Goal: Navigation & Orientation: Understand site structure

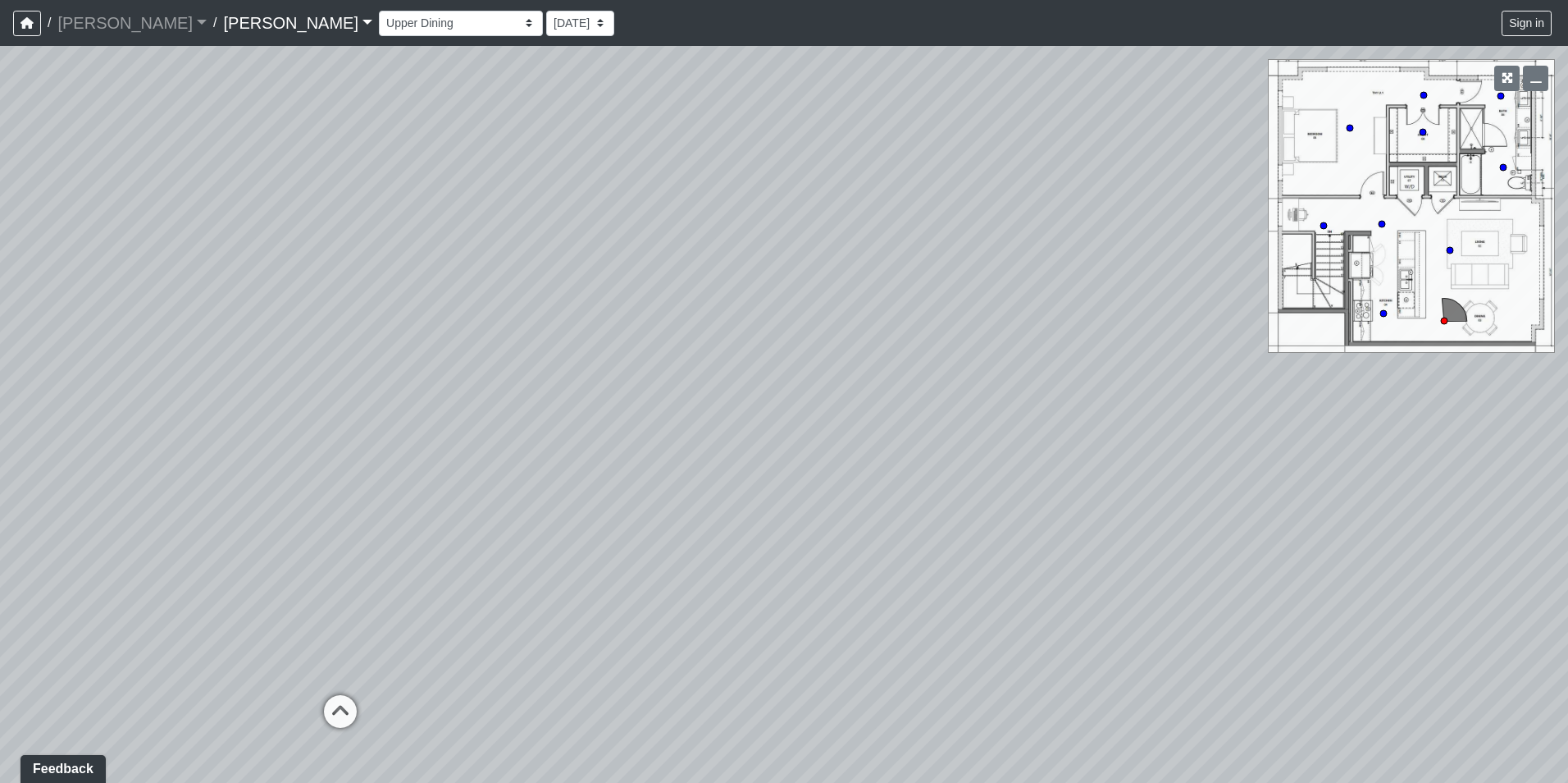
drag, startPoint x: 1155, startPoint y: 538, endPoint x: 565, endPoint y: 493, distance: 591.7
click at [565, 493] on div "Loading... Seating Loading... Workroom Entry Loading... Exterior - Leasing Entr…" at bounding box center [784, 414] width 1568 height 737
drag, startPoint x: 267, startPoint y: 397, endPoint x: 497, endPoint y: 346, distance: 235.6
click at [990, 372] on div "Loading... Seating Loading... Workroom Entry Loading... Exterior - Leasing Entr…" at bounding box center [784, 414] width 1568 height 737
drag, startPoint x: 350, startPoint y: 403, endPoint x: 664, endPoint y: 405, distance: 314.0
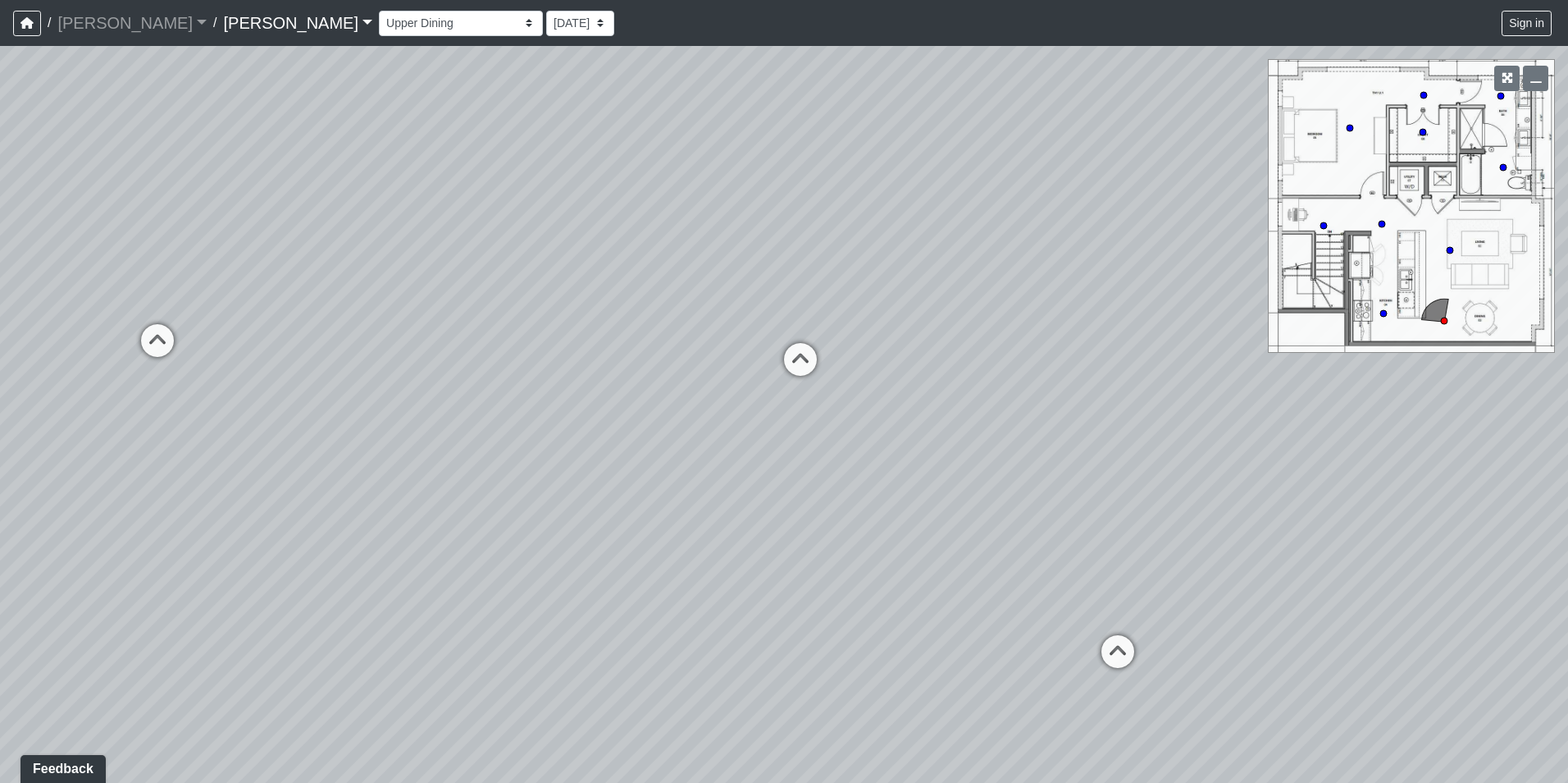
click at [711, 402] on div "Loading... Seating Loading... Workroom Entry Loading... Exterior - Leasing Entr…" at bounding box center [784, 414] width 1568 height 737
drag, startPoint x: 553, startPoint y: 408, endPoint x: 863, endPoint y: 419, distance: 310.2
click at [863, 419] on div "Loading... Seating Loading... Workroom Entry Loading... Exterior - Leasing Entr…" at bounding box center [784, 414] width 1568 height 737
drag, startPoint x: 537, startPoint y: 491, endPoint x: 410, endPoint y: 462, distance: 130.3
click at [410, 462] on div "Loading... Seating Loading... Workroom Entry Loading... Exterior - Leasing Entr…" at bounding box center [784, 414] width 1568 height 737
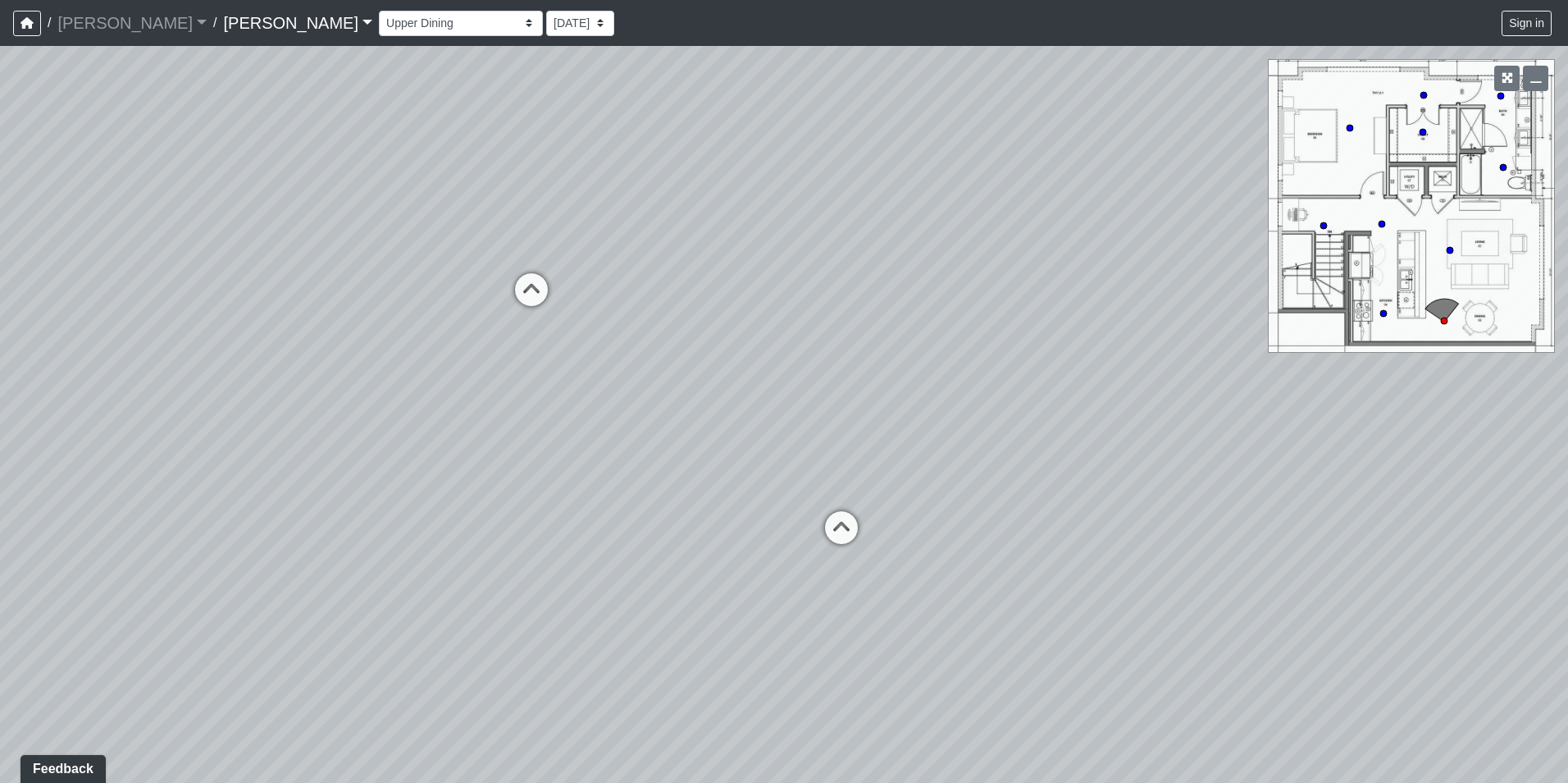
drag, startPoint x: 1250, startPoint y: 492, endPoint x: 690, endPoint y: 432, distance: 563.2
click at [690, 432] on div "Loading... Seating Loading... Workroom Entry Loading... Exterior - Leasing Entr…" at bounding box center [784, 414] width 1568 height 737
click at [379, 22] on select "Booth Clubroom Counter Coffee Bar Dining Room Hallway 1 TV Wall Windows Corn Ho…" at bounding box center [461, 23] width 164 height 25
click at [379, 11] on select "Booth Clubroom Counter Coffee Bar Dining Room Hallway 1 TV Wall Windows Corn Ho…" at bounding box center [461, 23] width 164 height 25
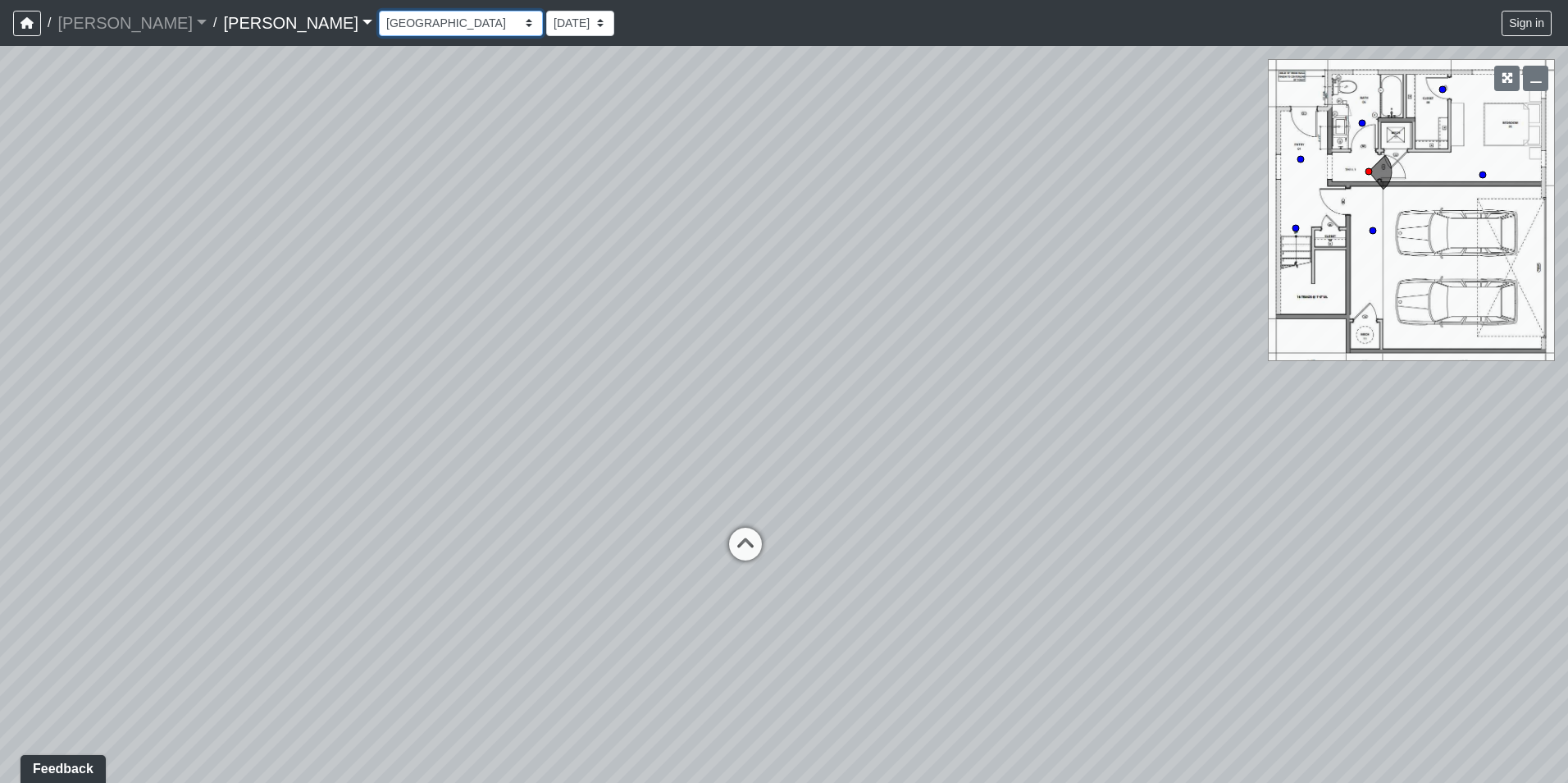
click at [379, 31] on select "Booth Clubroom Counter Coffee Bar Dining Room Hallway 1 TV Wall Windows Corn Ho…" at bounding box center [461, 23] width 164 height 25
click at [379, 11] on select "Booth Clubroom Counter Coffee Bar Dining Room Hallway 1 TV Wall Windows Corn Ho…" at bounding box center [461, 23] width 164 height 25
select select "f5fG1Tjsh9Bi13Xce8x3m5"
drag, startPoint x: 903, startPoint y: 380, endPoint x: 776, endPoint y: 348, distance: 131.0
click at [972, 321] on div "Loading... Seating Loading... Workroom Entry Loading... Exterior - Leasing Entr…" at bounding box center [784, 414] width 1568 height 737
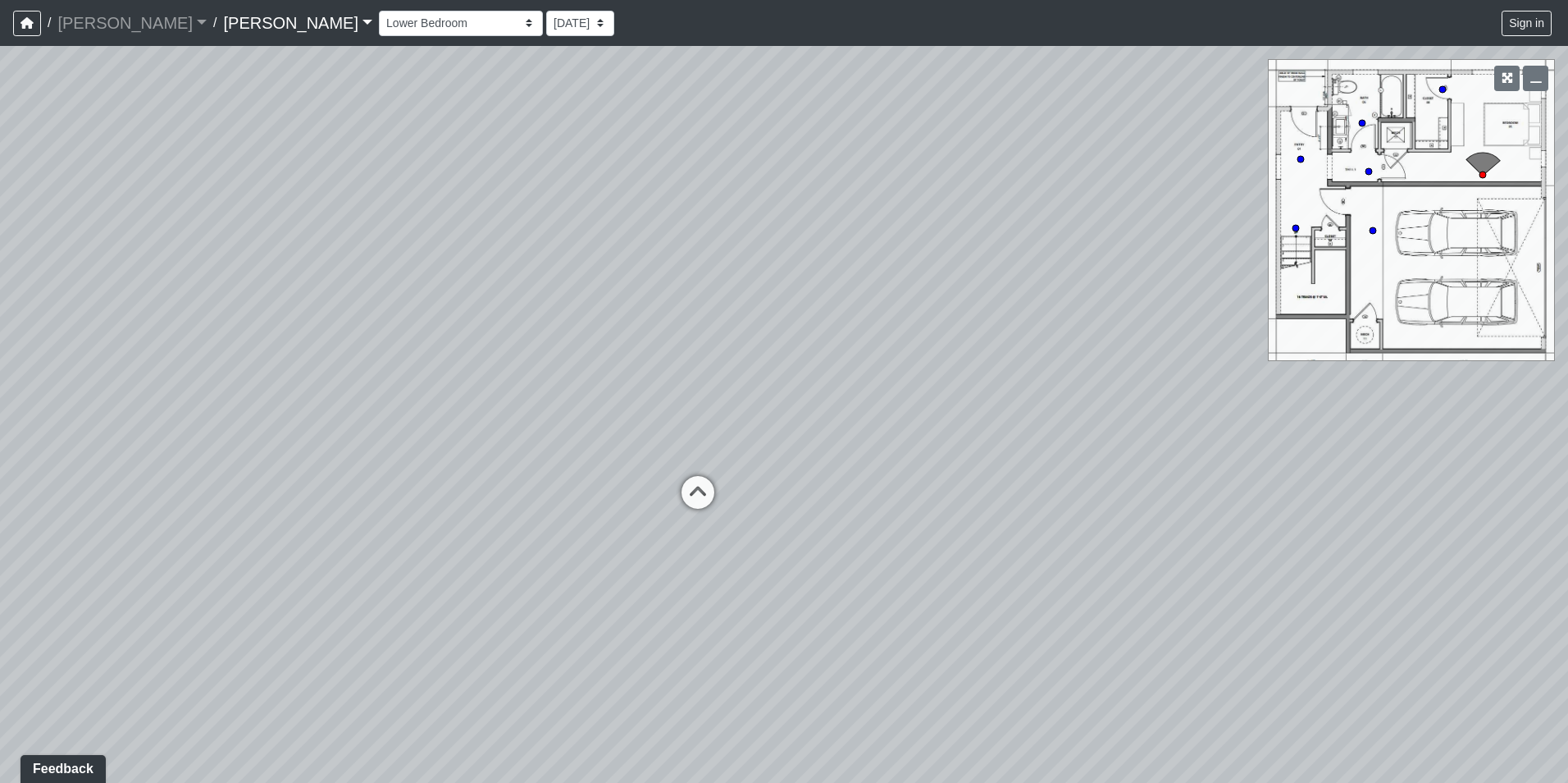
drag, startPoint x: 293, startPoint y: 502, endPoint x: 835, endPoint y: 387, distance: 554.1
click at [835, 387] on div "Loading... Seating Loading... Workroom Entry Loading... Exterior - Leasing Entr…" at bounding box center [784, 414] width 1568 height 737
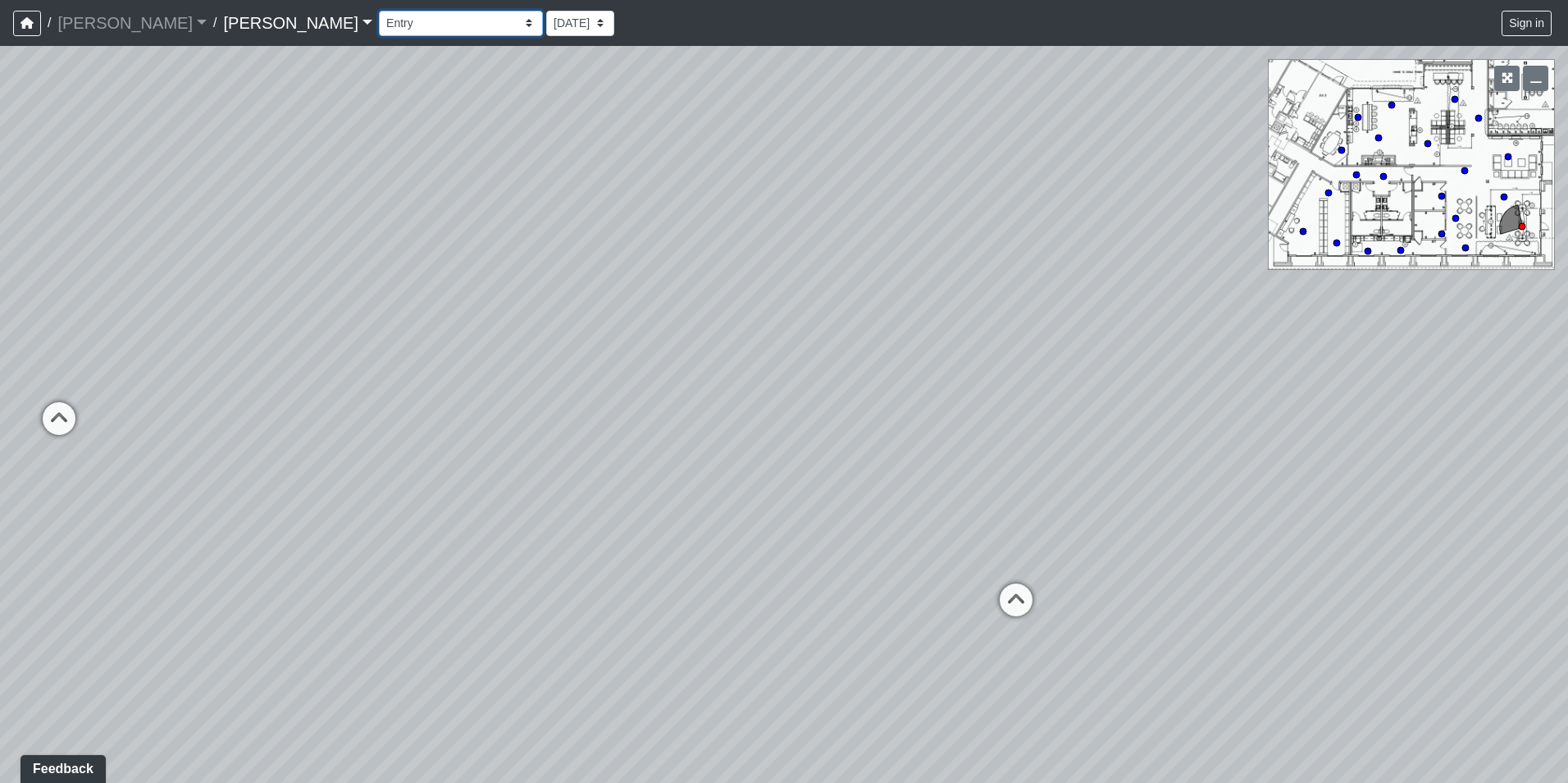
click at [379, 22] on select "Booth Clubroom Counter Coffee Bar Dining Room Hallway 1 TV Wall Windows Corn Ho…" at bounding box center [461, 23] width 164 height 25
click at [379, 11] on select "Booth Clubroom Counter Coffee Bar Dining Room Hallway 1 TV Wall Windows Corn Ho…" at bounding box center [461, 23] width 164 height 25
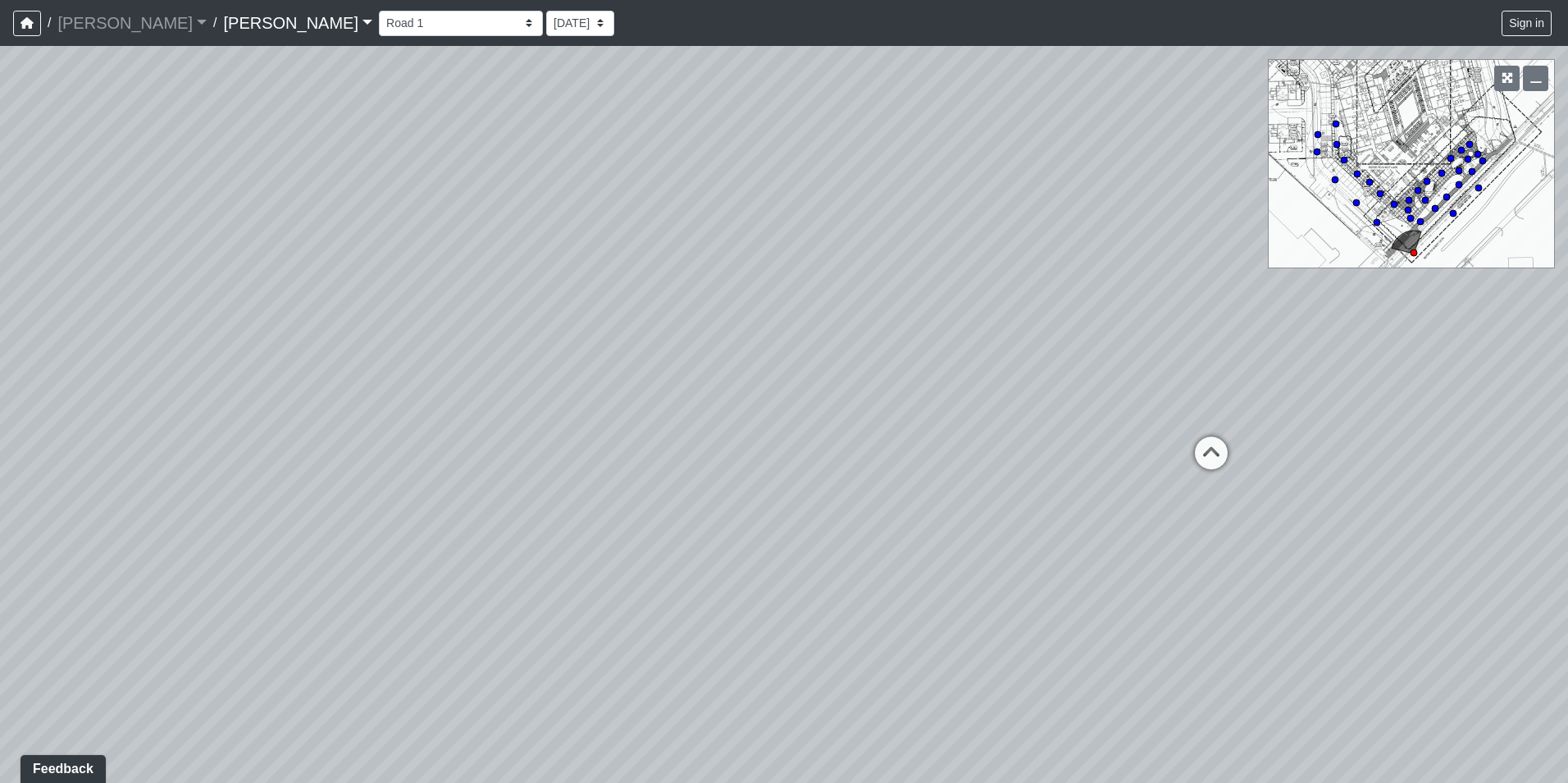
drag, startPoint x: 429, startPoint y: 416, endPoint x: 792, endPoint y: 403, distance: 363.2
click at [792, 403] on div "Loading... Seating Loading... Workroom Entry Loading... Exterior - Leasing Entr…" at bounding box center [784, 414] width 1568 height 737
drag, startPoint x: 319, startPoint y: 456, endPoint x: 874, endPoint y: 462, distance: 555.0
click at [874, 462] on div "Loading... Seating Loading... Workroom Entry Loading... Exterior - Leasing Entr…" at bounding box center [784, 414] width 1568 height 737
drag, startPoint x: 446, startPoint y: 461, endPoint x: 743, endPoint y: 473, distance: 297.2
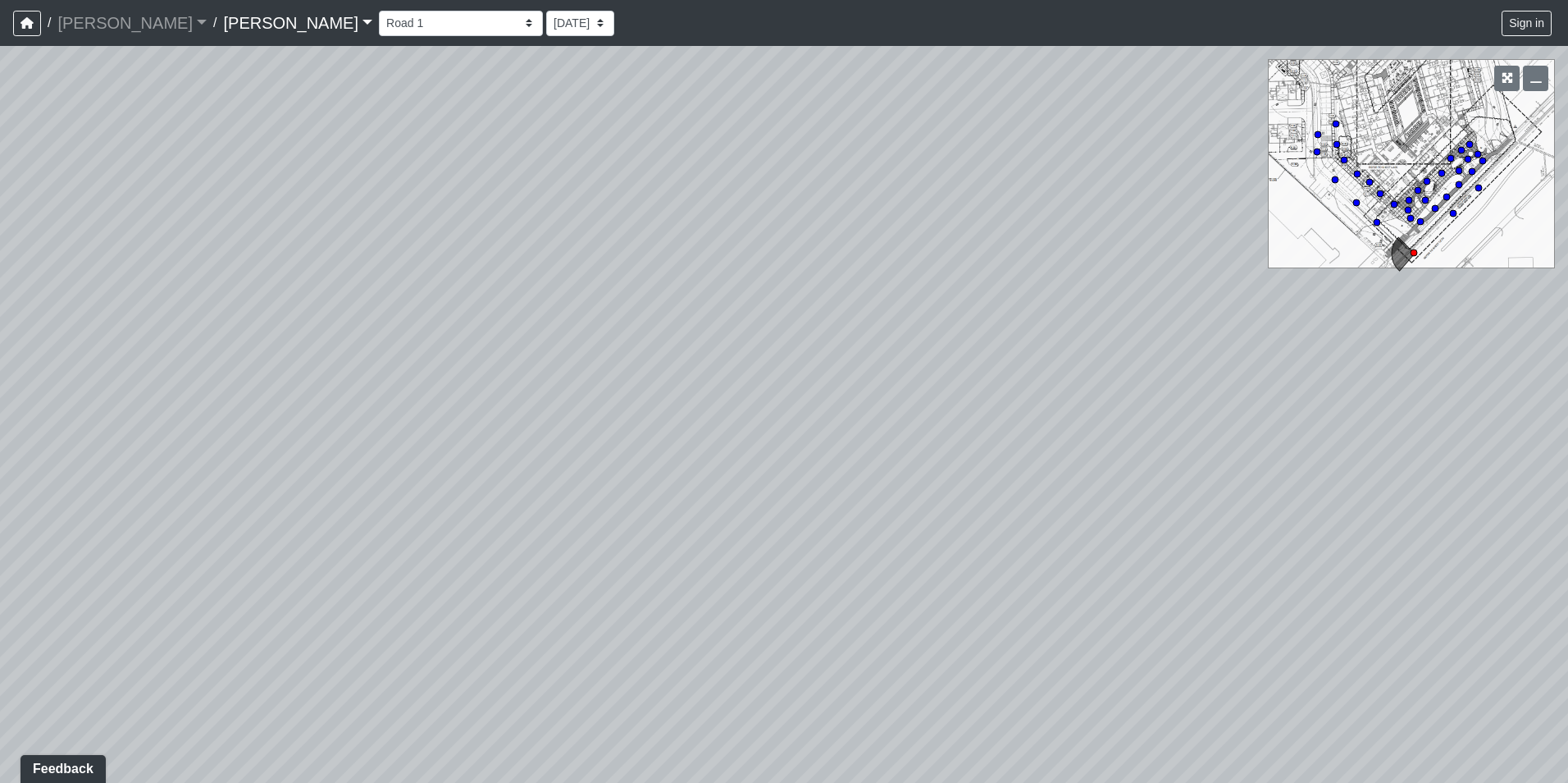
click at [743, 473] on div "Loading... Seating Loading... Workroom Entry Loading... Exterior - Leasing Entr…" at bounding box center [784, 414] width 1568 height 737
drag, startPoint x: 288, startPoint y: 483, endPoint x: 737, endPoint y: 460, distance: 449.6
click at [737, 460] on div "Loading... Seating Loading... Workroom Entry Loading... Exterior - Leasing Entr…" at bounding box center [784, 414] width 1568 height 737
drag, startPoint x: 205, startPoint y: 450, endPoint x: 574, endPoint y: 446, distance: 369.0
click at [574, 446] on div "Loading... Seating Loading... Workroom Entry Loading... Exterior - Leasing Entr…" at bounding box center [784, 414] width 1568 height 737
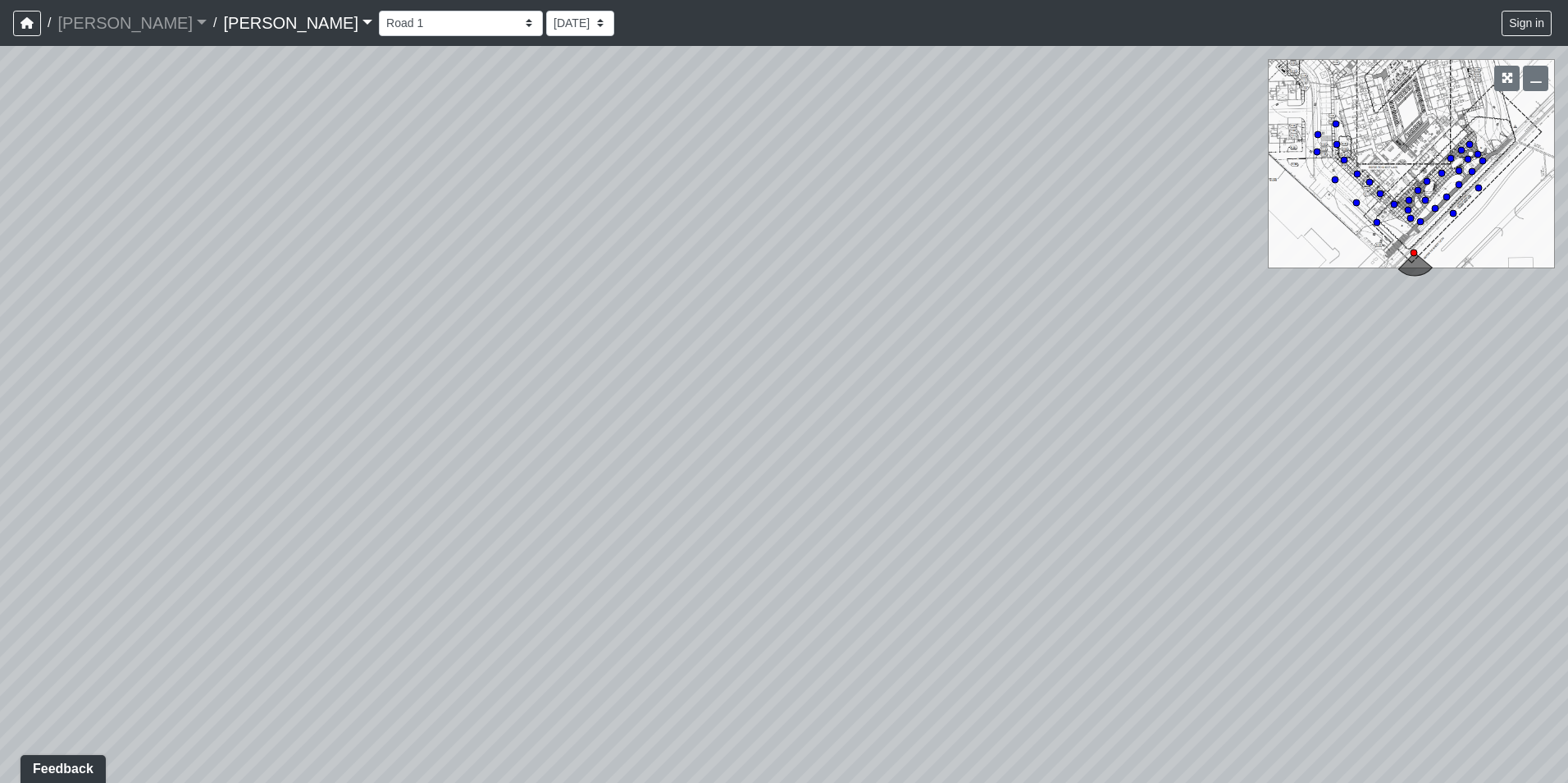
drag, startPoint x: 323, startPoint y: 473, endPoint x: 747, endPoint y: 455, distance: 424.4
click at [747, 455] on div "Loading... Seating Loading... Workroom Entry Loading... Exterior - Leasing Entr…" at bounding box center [784, 414] width 1568 height 737
drag, startPoint x: 341, startPoint y: 474, endPoint x: 691, endPoint y: 471, distance: 350.0
click at [691, 471] on div "Loading... Seating Loading... Workroom Entry Loading... Exterior - Leasing Entr…" at bounding box center [784, 414] width 1568 height 737
drag, startPoint x: 337, startPoint y: 446, endPoint x: 798, endPoint y: 455, distance: 461.1
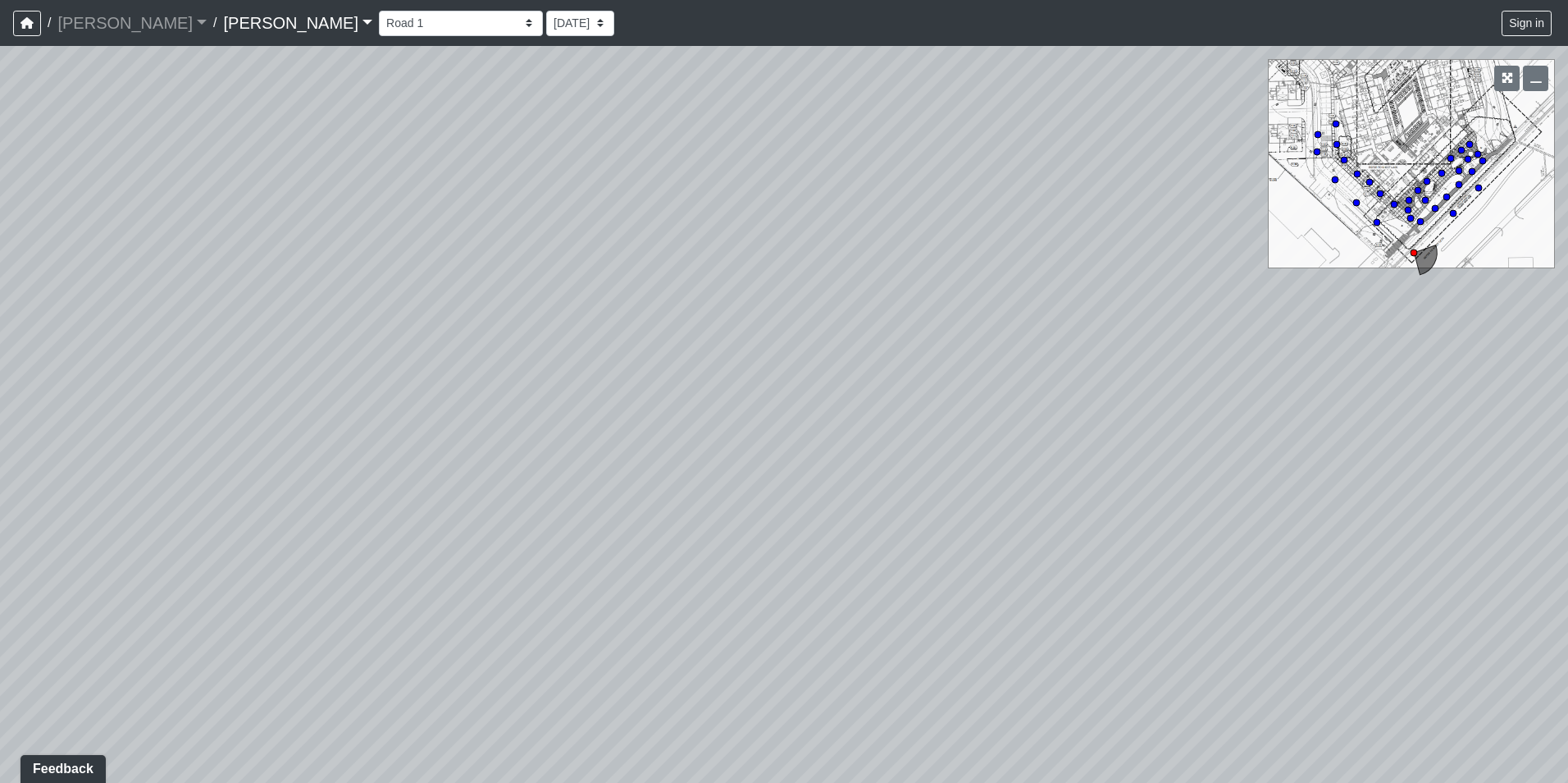
click at [798, 455] on div "Loading... Seating Loading... Workroom Entry Loading... Exterior - Leasing Entr…" at bounding box center [784, 414] width 1568 height 737
drag, startPoint x: 295, startPoint y: 446, endPoint x: 610, endPoint y: 377, distance: 322.5
click at [619, 391] on div "Loading... Seating Loading... Workroom Entry Loading... Exterior - Leasing Entr…" at bounding box center [784, 414] width 1568 height 737
click at [379, 29] on select "Booth Clubroom Counter Coffee Bar Dining Room Hallway 1 TV Wall Windows Corn Ho…" at bounding box center [461, 23] width 164 height 25
click at [379, 11] on select "Booth Clubroom Counter Coffee Bar Dining Room Hallway 1 TV Wall Windows Corn Ho…" at bounding box center [461, 23] width 164 height 25
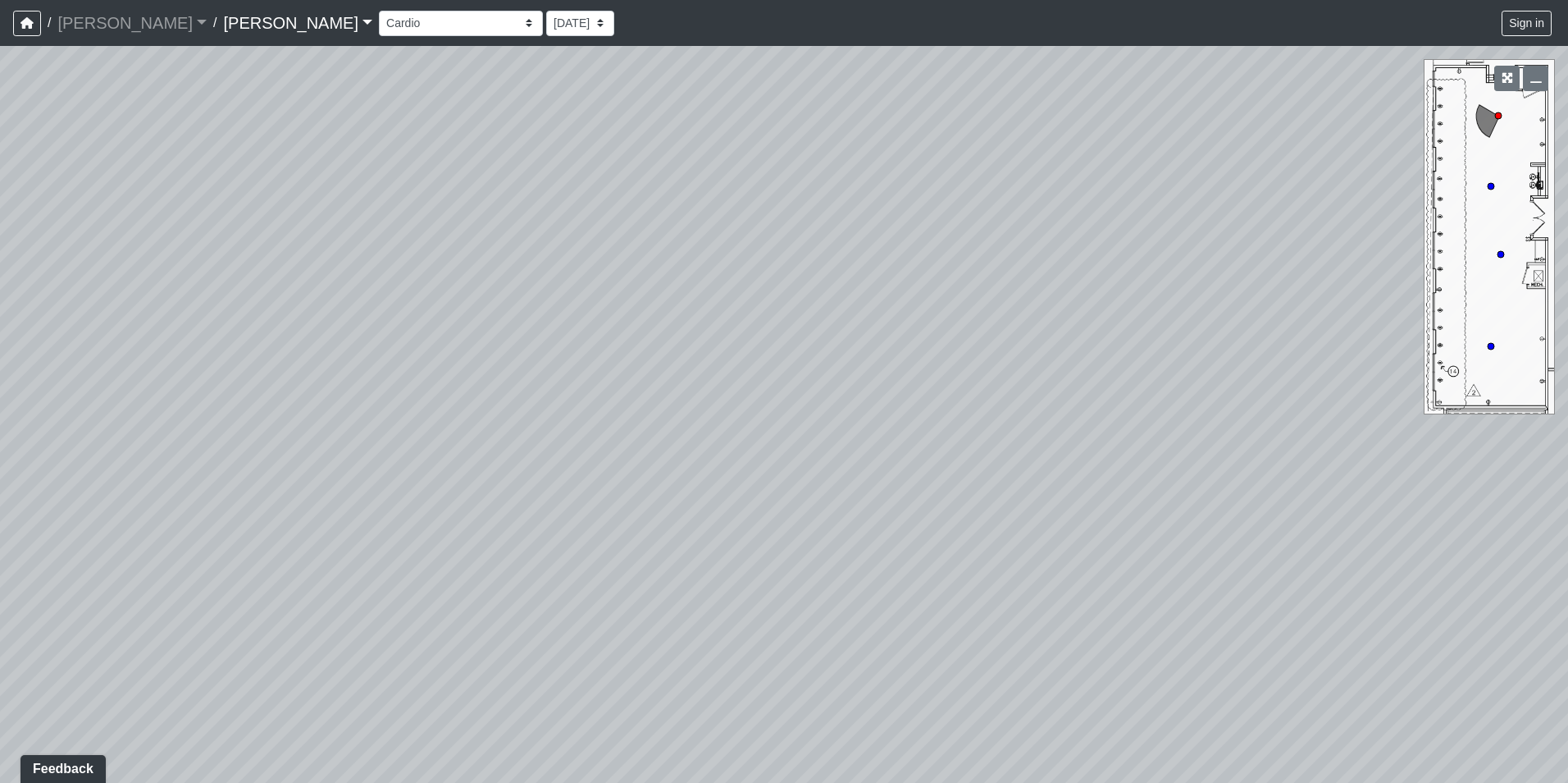
drag, startPoint x: 1309, startPoint y: 542, endPoint x: 320, endPoint y: 519, distance: 989.3
click at [320, 519] on div "Loading... Seating Loading... Workroom Entry Loading... Exterior - Leasing Entr…" at bounding box center [784, 414] width 1568 height 737
click at [1202, 373] on div "Loading... Seating Loading... Workroom Entry Loading... Exterior - Leasing Entr…" at bounding box center [784, 414] width 1568 height 737
drag, startPoint x: 1239, startPoint y: 396, endPoint x: 937, endPoint y: 444, distance: 305.8
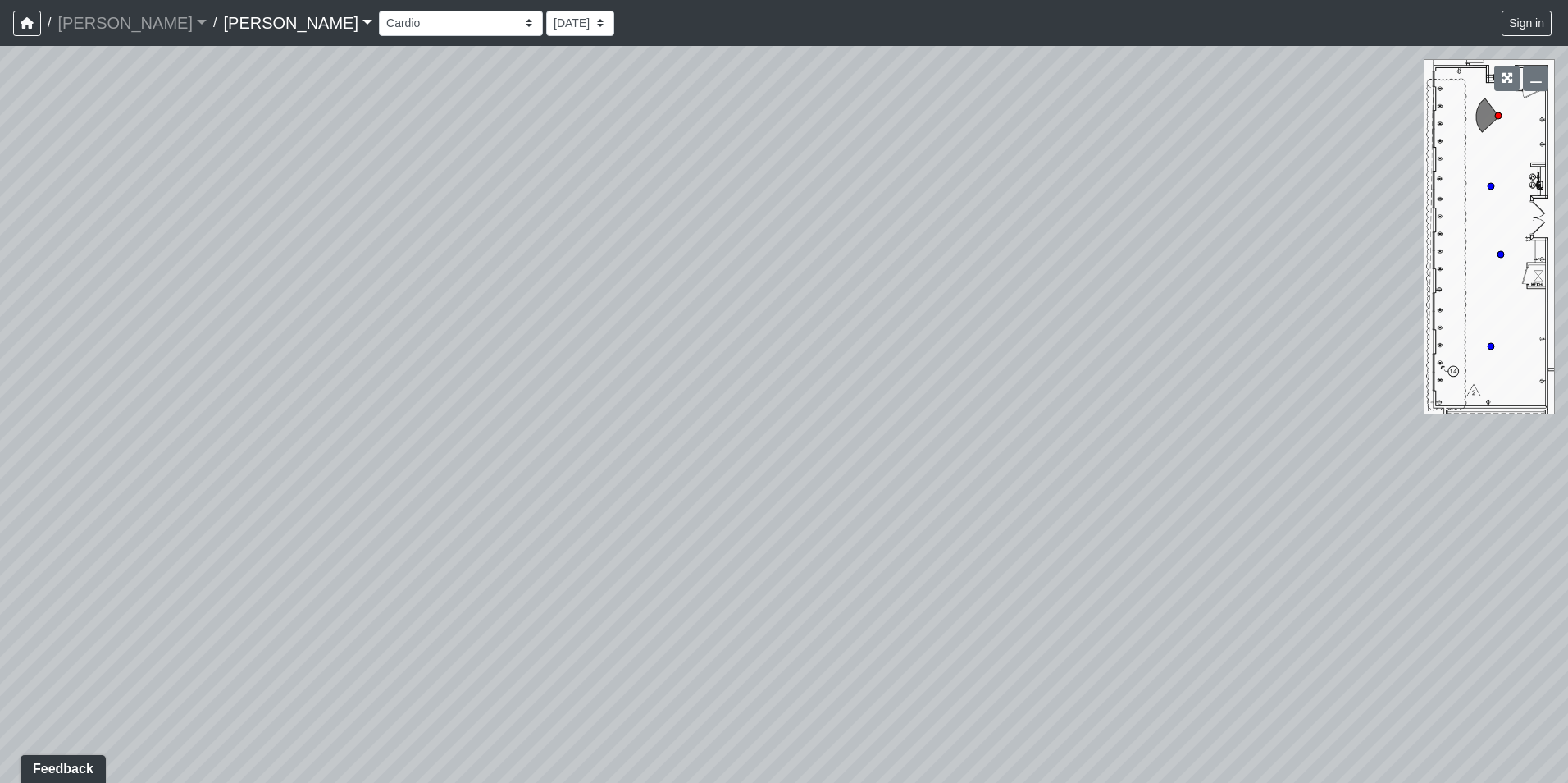
click at [937, 444] on div "Loading... Seating Loading... Workroom Entry Loading... Exterior - Leasing Entr…" at bounding box center [784, 414] width 1568 height 737
click at [1093, 701] on div "Loading... Seating Loading... Workroom Entry Loading... Exterior - Leasing Entr…" at bounding box center [784, 414] width 1568 height 737
drag, startPoint x: 1093, startPoint y: 701, endPoint x: 1136, endPoint y: 825, distance: 131.2
click at [1136, 782] on html "/ Ojala Ojala Loading... / Hayden Hayden Loading... Hayden Hayden Loading... Bo…" at bounding box center [784, 391] width 1568 height 783
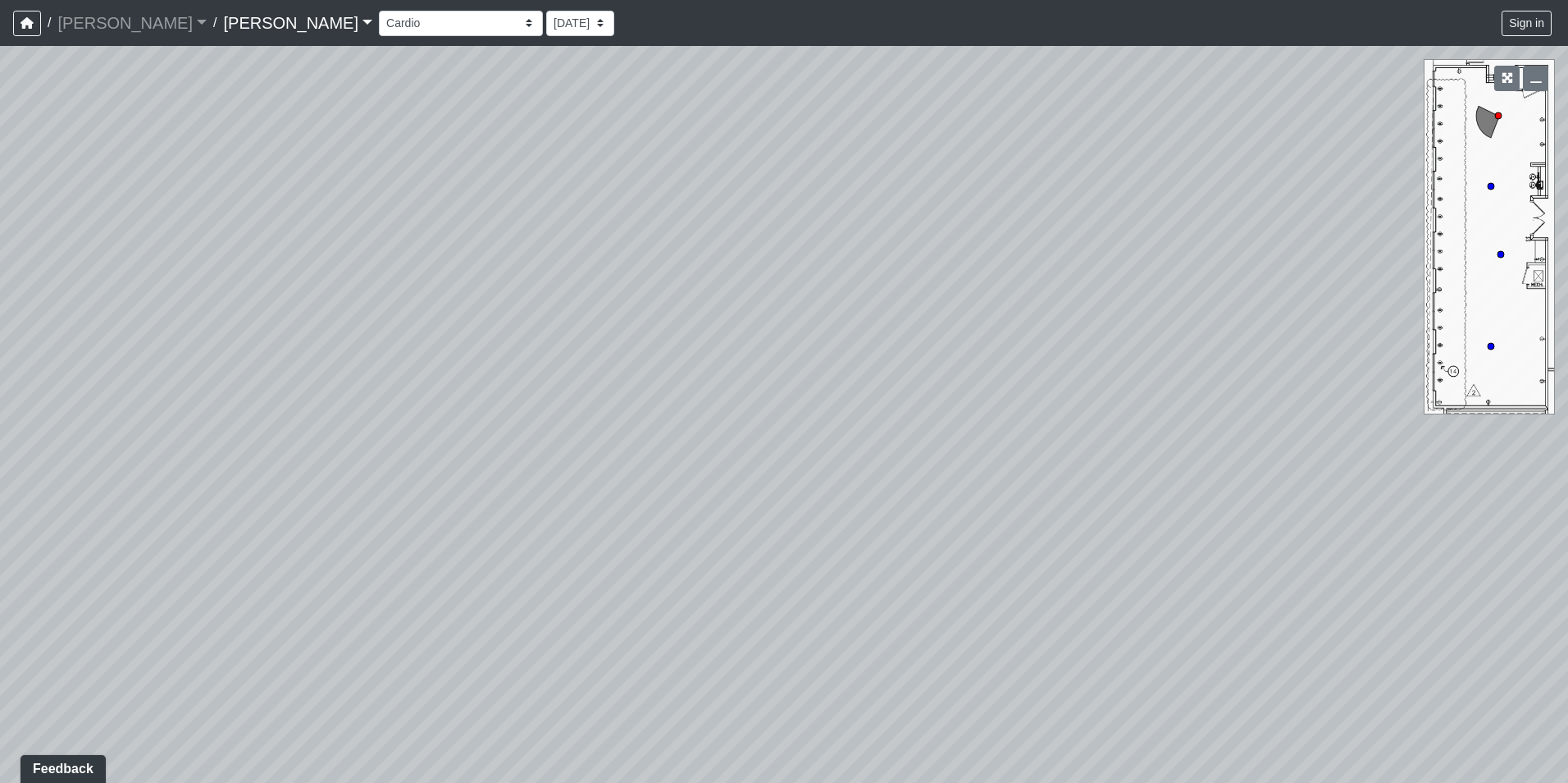
drag, startPoint x: 807, startPoint y: 490, endPoint x: 526, endPoint y: 410, distance: 292.2
click at [1104, 473] on div "Loading... Seating Loading... Workroom Entry Loading... Exterior - Leasing Entr…" at bounding box center [784, 414] width 1568 height 737
drag, startPoint x: 249, startPoint y: 466, endPoint x: 677, endPoint y: 430, distance: 429.5
click at [933, 419] on div "Loading... Seating Loading... Workroom Entry Loading... Exterior - Leasing Entr…" at bounding box center [784, 414] width 1568 height 737
drag, startPoint x: 366, startPoint y: 490, endPoint x: 817, endPoint y: 430, distance: 455.0
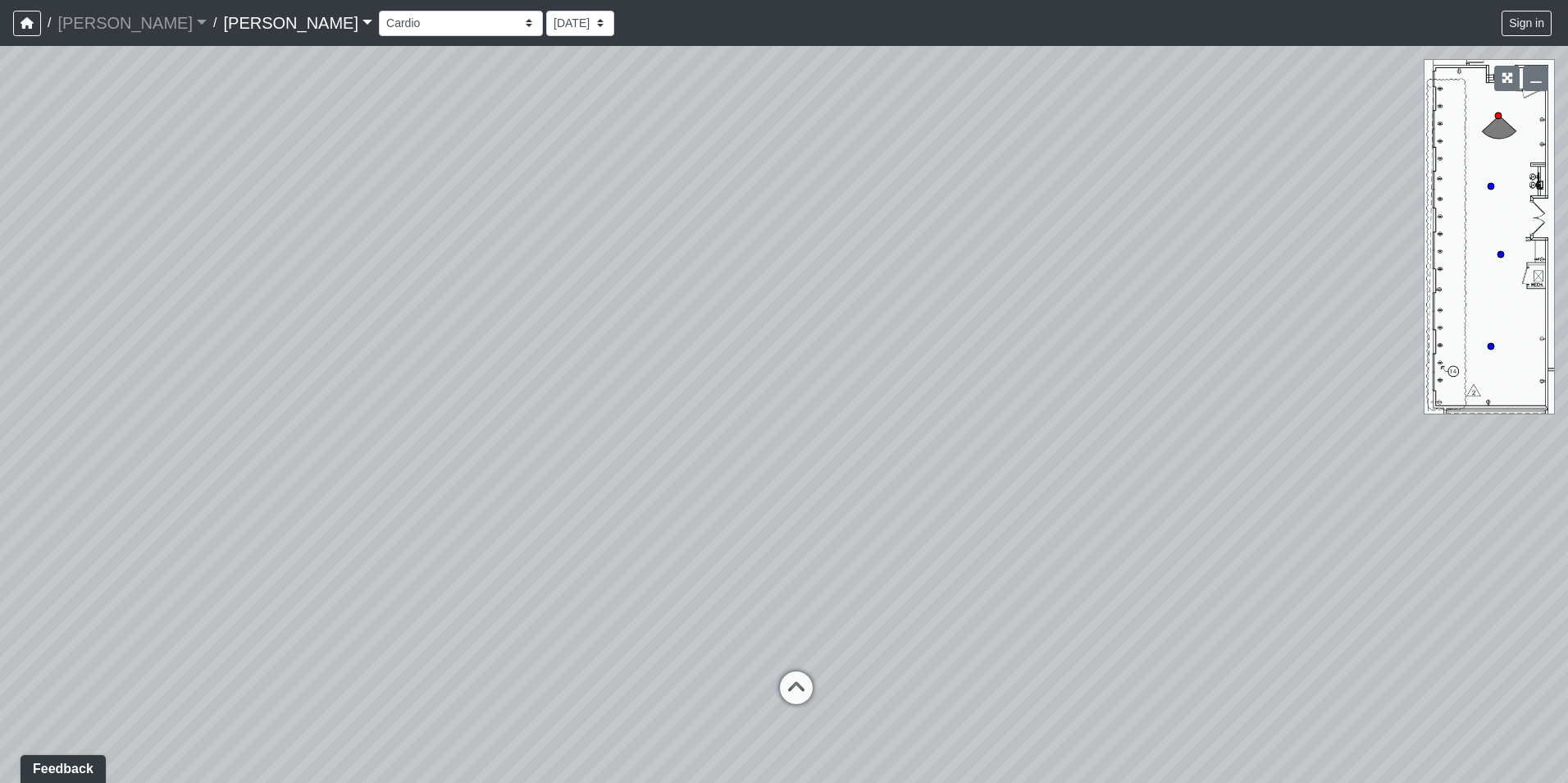
click at [817, 430] on div "Loading... Seating Loading... Workroom Entry Loading... Exterior - Leasing Entr…" at bounding box center [784, 414] width 1568 height 737
click at [379, 34] on select "Booth Clubroom Counter Coffee Bar Dining Room Hallway 1 TV Wall Windows Corn Ho…" at bounding box center [461, 23] width 164 height 25
click at [379, 11] on select "Booth Clubroom Counter Coffee Bar Dining Room Hallway 1 TV Wall Windows Corn Ho…" at bounding box center [461, 23] width 164 height 25
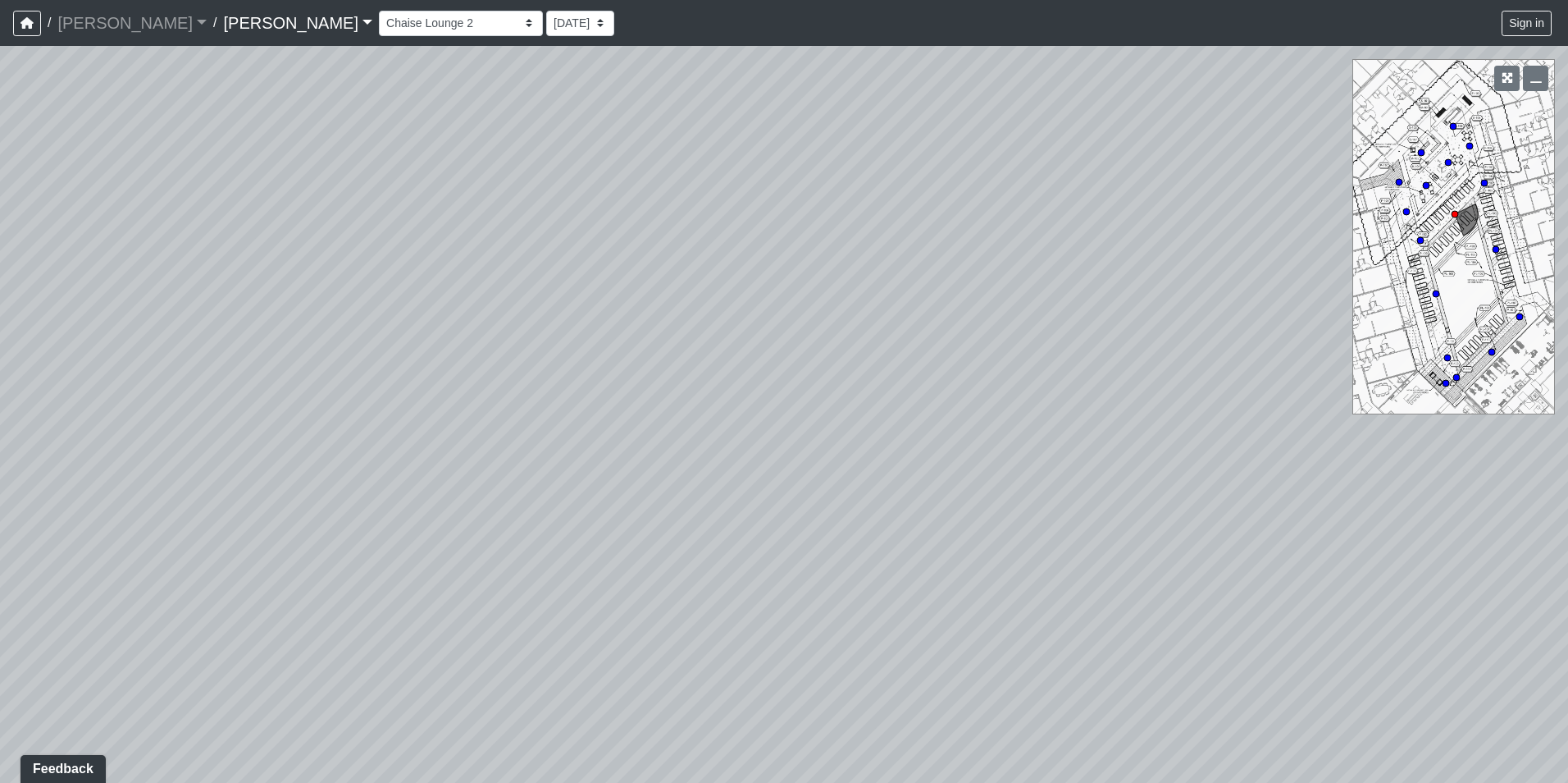
drag, startPoint x: 245, startPoint y: 527, endPoint x: 572, endPoint y: 526, distance: 327.0
click at [572, 526] on div "Loading... Seating Loading... Workroom Entry Loading... Exterior - Leasing Entr…" at bounding box center [784, 414] width 1568 height 737
click at [249, 509] on div "Loading... Seating Loading... Workroom Entry Loading... Exterior - Leasing Entr…" at bounding box center [784, 414] width 1568 height 737
drag, startPoint x: 199, startPoint y: 663, endPoint x: 893, endPoint y: 635, distance: 694.6
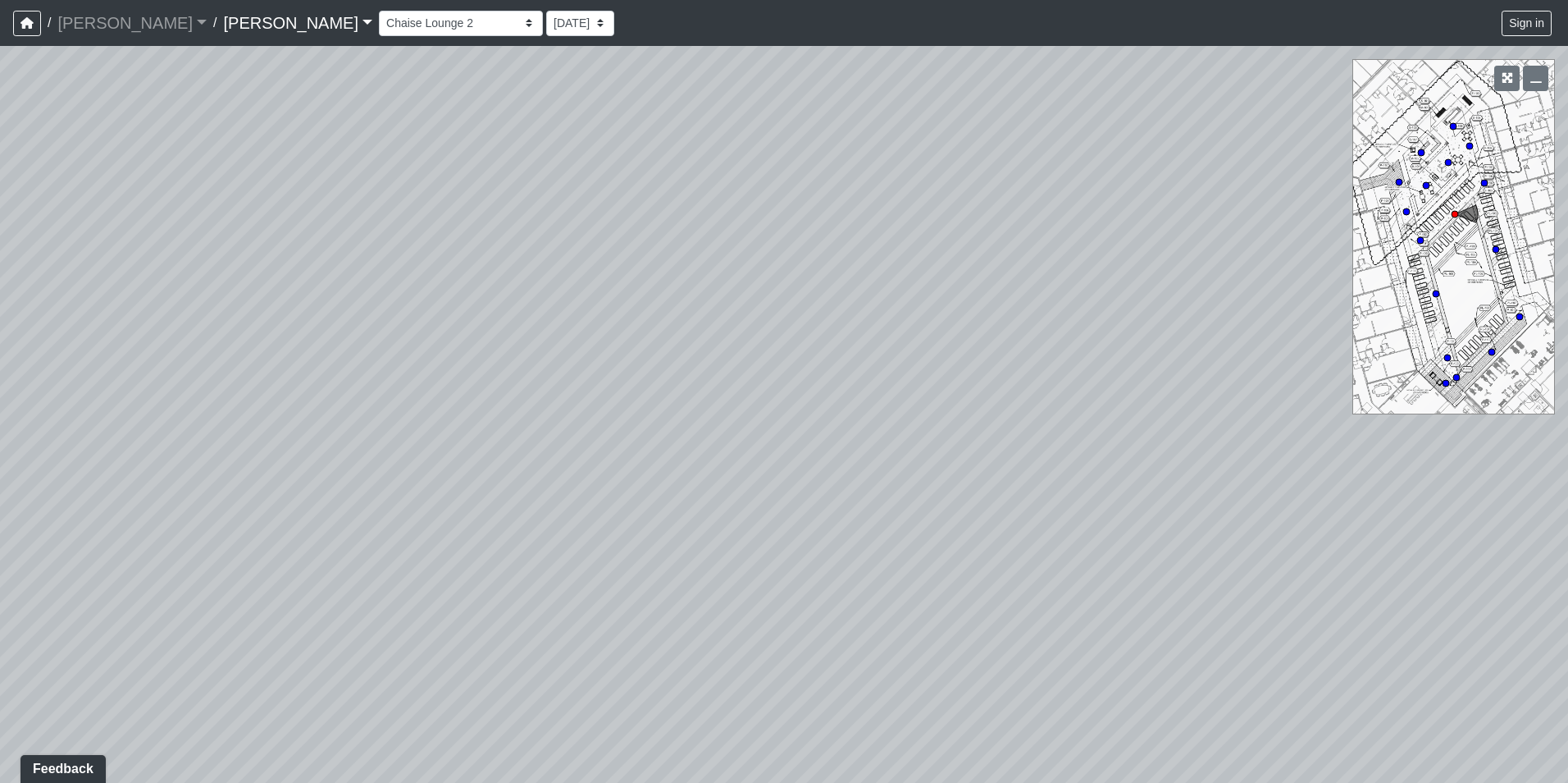
click at [893, 635] on div "Loading... Seating Loading... Workroom Entry Loading... Exterior - Leasing Entr…" at bounding box center [784, 414] width 1568 height 737
drag, startPoint x: 373, startPoint y: 633, endPoint x: 859, endPoint y: 577, distance: 489.2
click at [859, 577] on div "Loading... Seating Loading... Workroom Entry Loading... Exterior - Leasing Entr…" at bounding box center [784, 414] width 1568 height 737
click at [379, 18] on select "Booth Clubroom Counter Coffee Bar Dining Room Hallway 1 TV Wall Windows Corn Ho…" at bounding box center [461, 23] width 164 height 25
click at [379, 11] on select "Booth Clubroom Counter Coffee Bar Dining Room Hallway 1 TV Wall Windows Corn Ho…" at bounding box center [461, 23] width 164 height 25
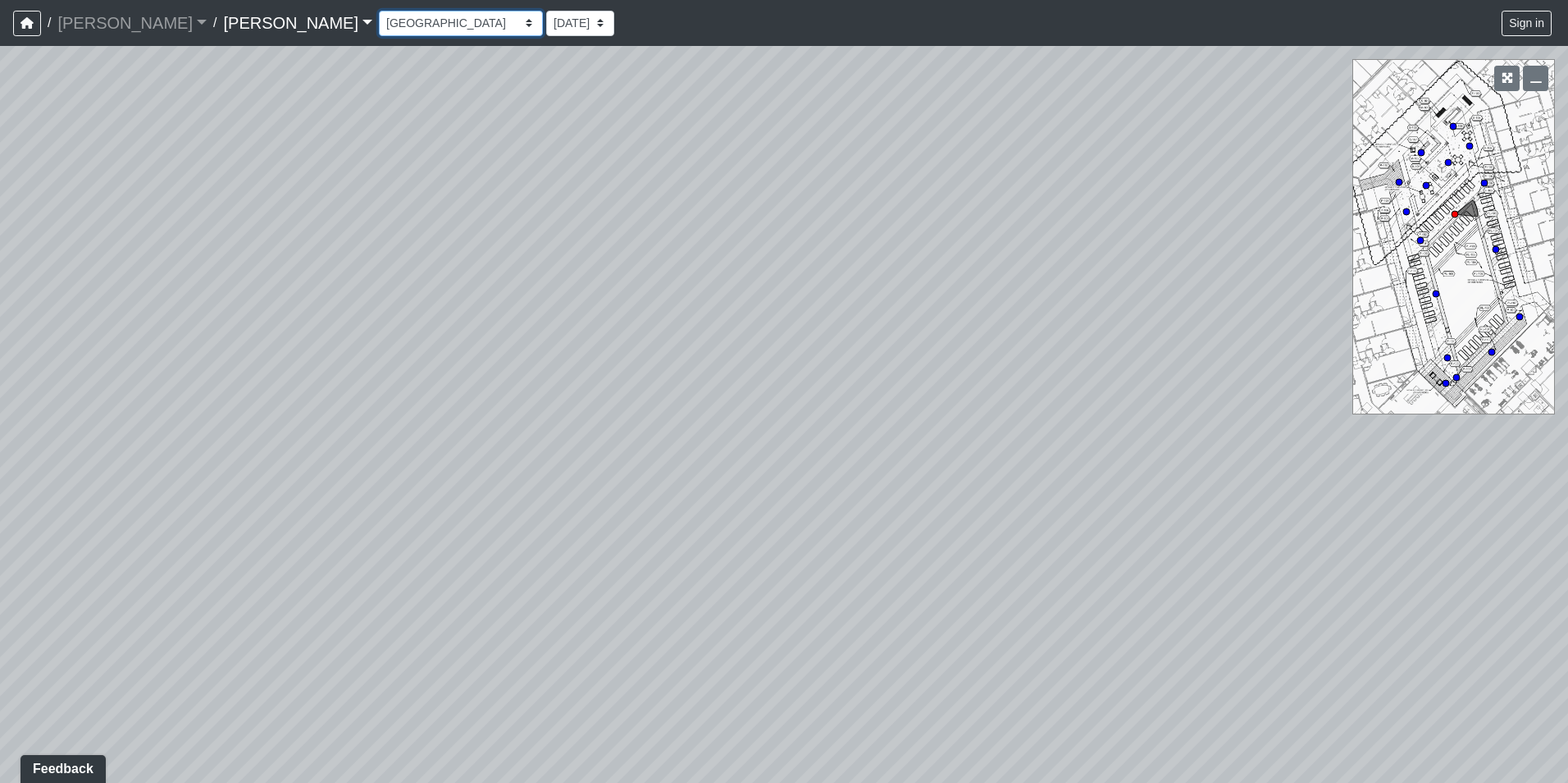
select select "xa2UmfuS8tbEXC3TjwDiiF"
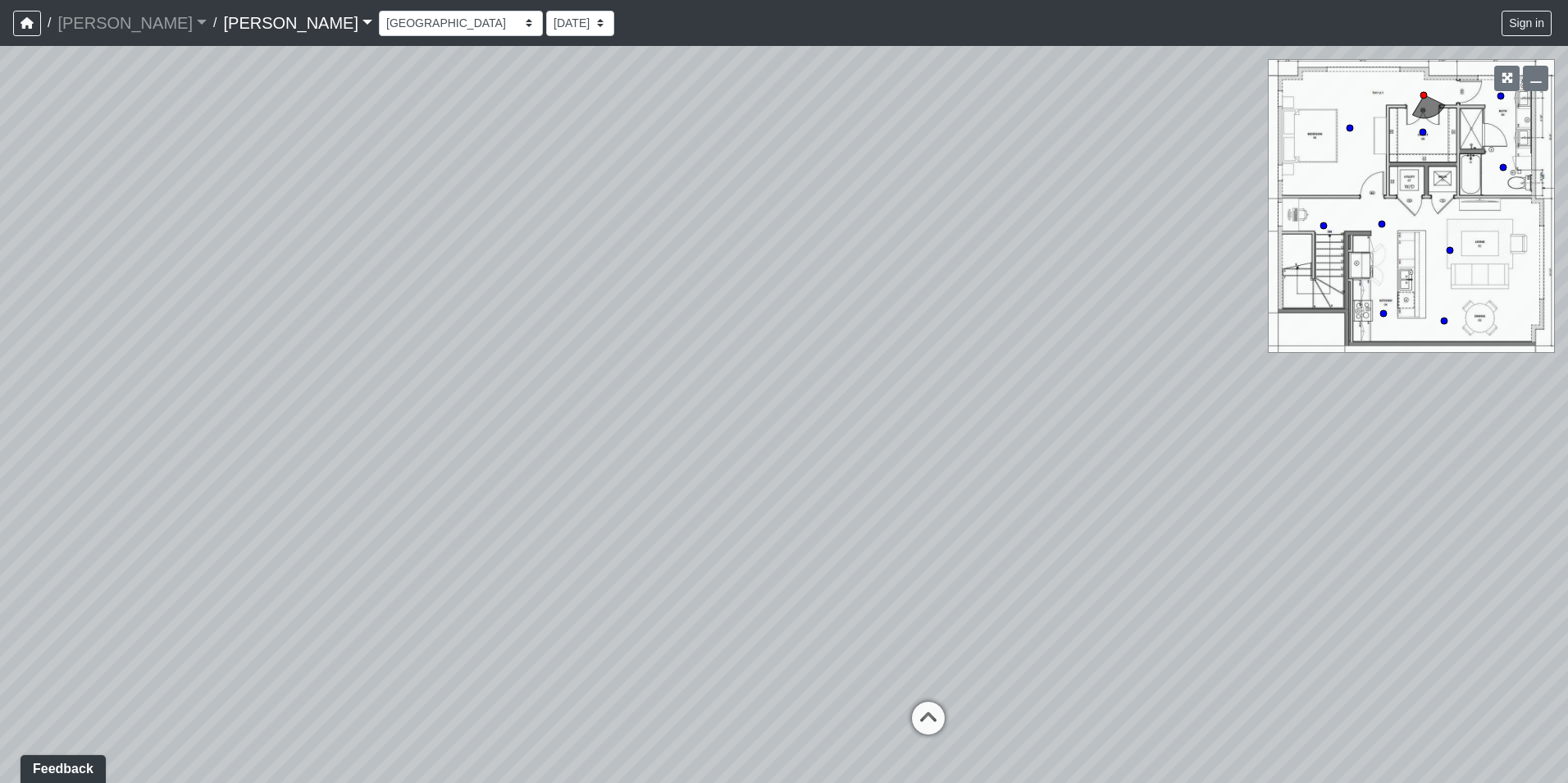
drag, startPoint x: 1254, startPoint y: 516, endPoint x: 294, endPoint y: 430, distance: 963.8
click at [294, 430] on div "Loading... Seating Loading... Workroom Entry Loading... Exterior - Leasing Entr…" at bounding box center [784, 414] width 1568 height 737
drag, startPoint x: 1051, startPoint y: 513, endPoint x: 197, endPoint y: 457, distance: 855.8
click at [197, 457] on div "Loading... Seating Loading... Workroom Entry Loading... Exterior - Leasing Entr…" at bounding box center [784, 414] width 1568 height 737
drag, startPoint x: 1249, startPoint y: 523, endPoint x: 784, endPoint y: 459, distance: 469.4
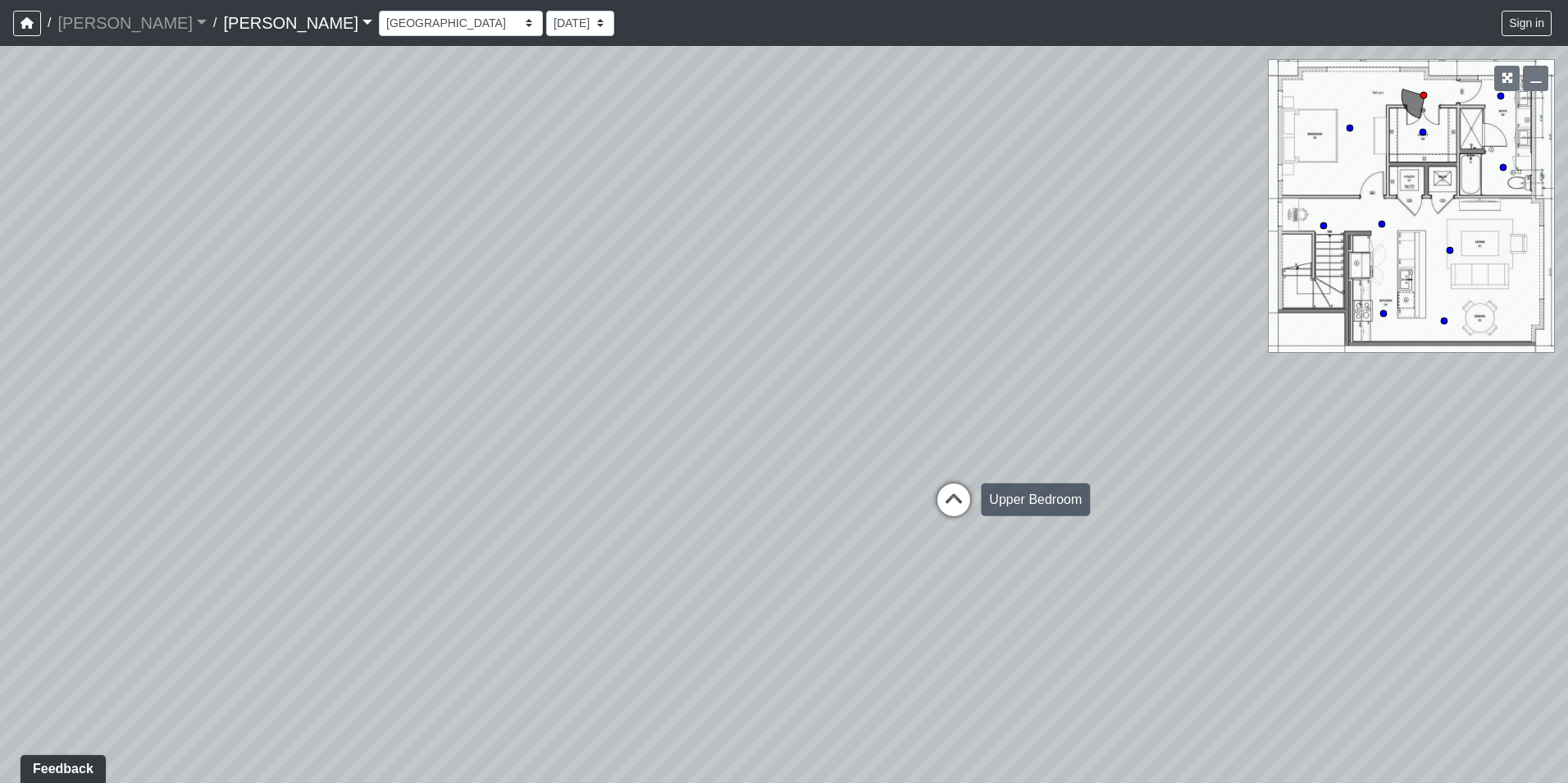
click at [762, 478] on div "Loading... Seating Loading... Workroom Entry Loading... Exterior - Leasing Entr…" at bounding box center [784, 414] width 1568 height 737
